Goal: Transaction & Acquisition: Purchase product/service

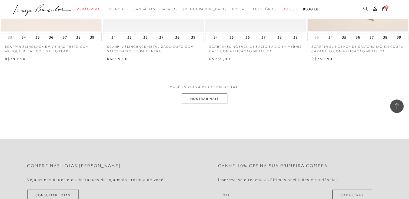
scroll to position [1108, 0]
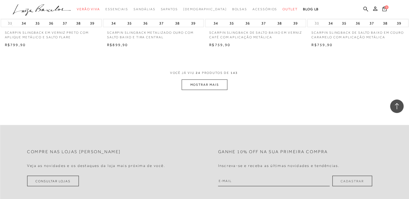
click at [200, 86] on button "MOSTRAR MAIS" at bounding box center [204, 85] width 45 height 11
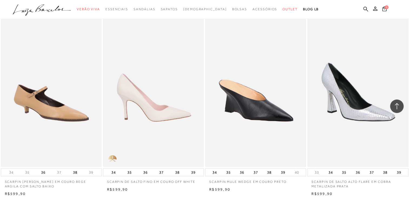
scroll to position [2134, 0]
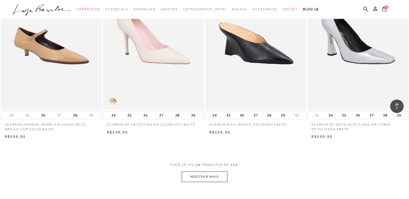
click at [213, 180] on button "MOSTRAR MAIS" at bounding box center [204, 177] width 45 height 11
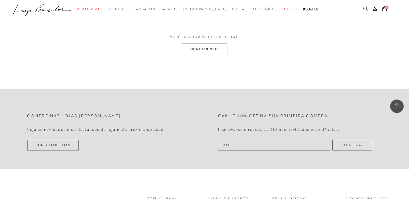
scroll to position [3350, 0]
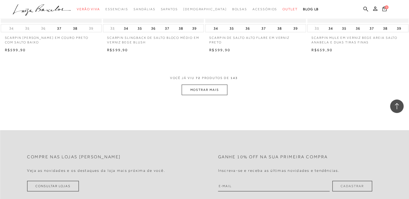
click at [215, 85] on button "MOSTRAR MAIS" at bounding box center [204, 90] width 45 height 11
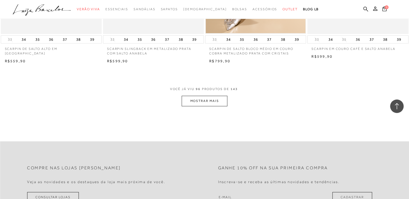
scroll to position [4512, 0]
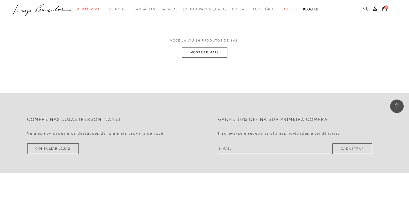
click at [215, 47] on button "MOSTRAR MAIS" at bounding box center [204, 52] width 45 height 11
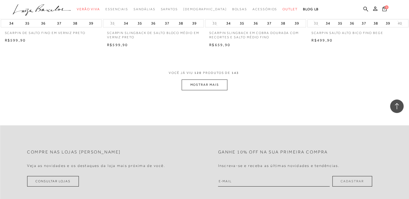
scroll to position [5674, 0]
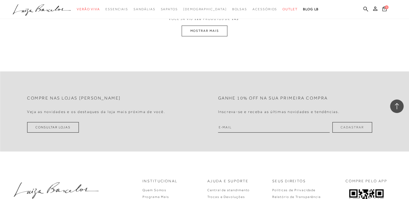
click at [206, 26] on button "MOSTRAR MAIS" at bounding box center [204, 31] width 45 height 11
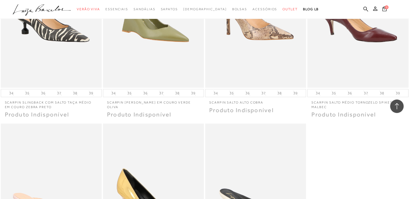
scroll to position [6592, 0]
